Goal: Task Accomplishment & Management: Manage account settings

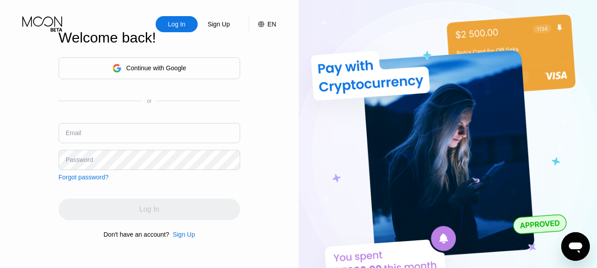
click at [85, 131] on input "text" at bounding box center [149, 133] width 181 height 20
click at [88, 156] on div "Password" at bounding box center [79, 159] width 27 height 7
click at [160, 23] on div "Log In" at bounding box center [177, 24] width 42 height 16
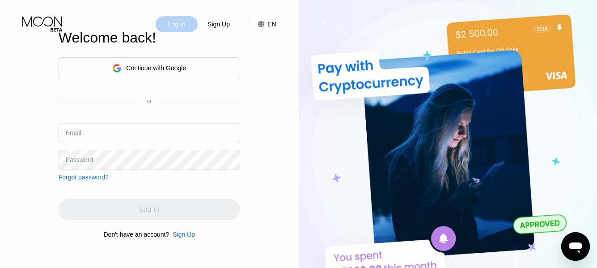
click at [160, 23] on div "Log In" at bounding box center [177, 24] width 42 height 16
click at [85, 135] on input "text" at bounding box center [149, 133] width 181 height 20
paste input "[EMAIL_ADDRESS][DOMAIN_NAME]"
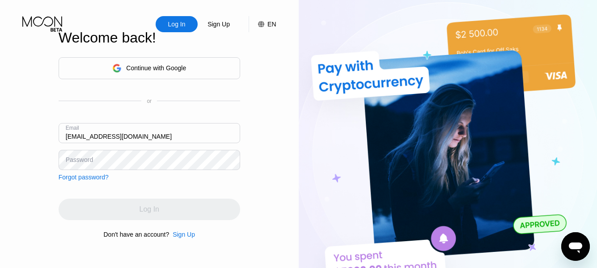
type input "[EMAIL_ADDRESS][DOMAIN_NAME]"
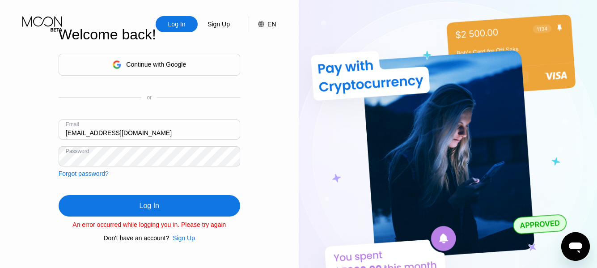
click at [151, 202] on div "Log In" at bounding box center [149, 205] width 20 height 9
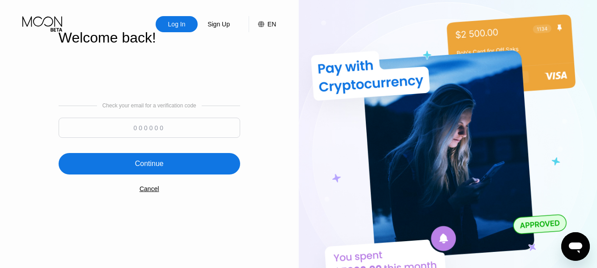
click at [132, 126] on input at bounding box center [149, 128] width 181 height 20
type input "162950"
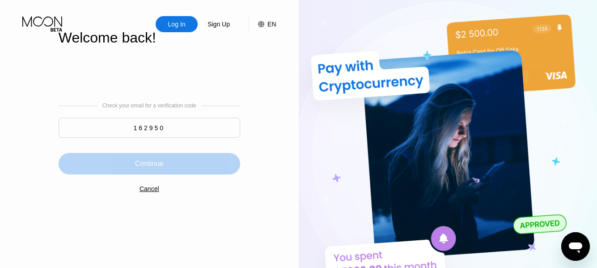
click at [144, 161] on div "Continue" at bounding box center [149, 163] width 29 height 9
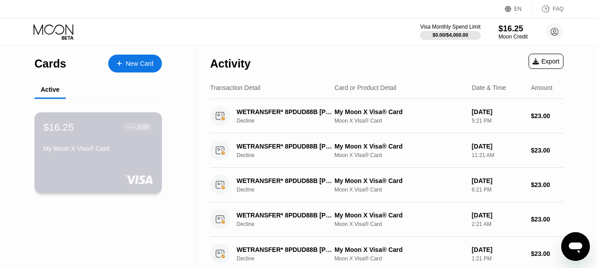
click at [104, 152] on div "My Moon X Visa® Card" at bounding box center [98, 148] width 110 height 7
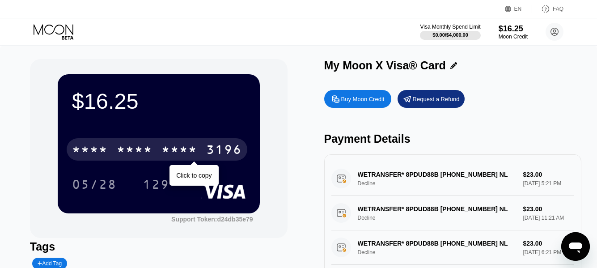
click at [190, 149] on div "* * * *" at bounding box center [179, 150] width 36 height 14
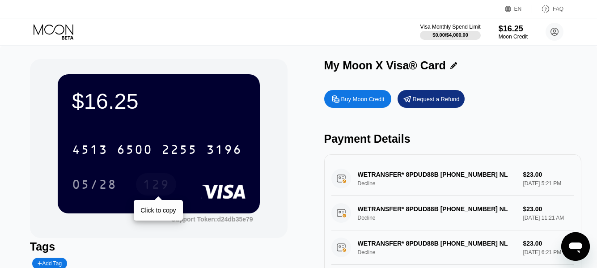
click at [158, 190] on div "129" at bounding box center [156, 185] width 27 height 14
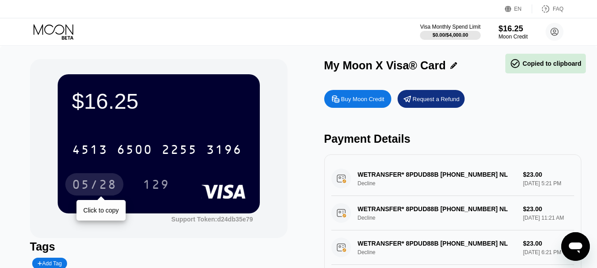
click at [110, 186] on div "05/28" at bounding box center [94, 185] width 45 height 14
